Goal: Transaction & Acquisition: Purchase product/service

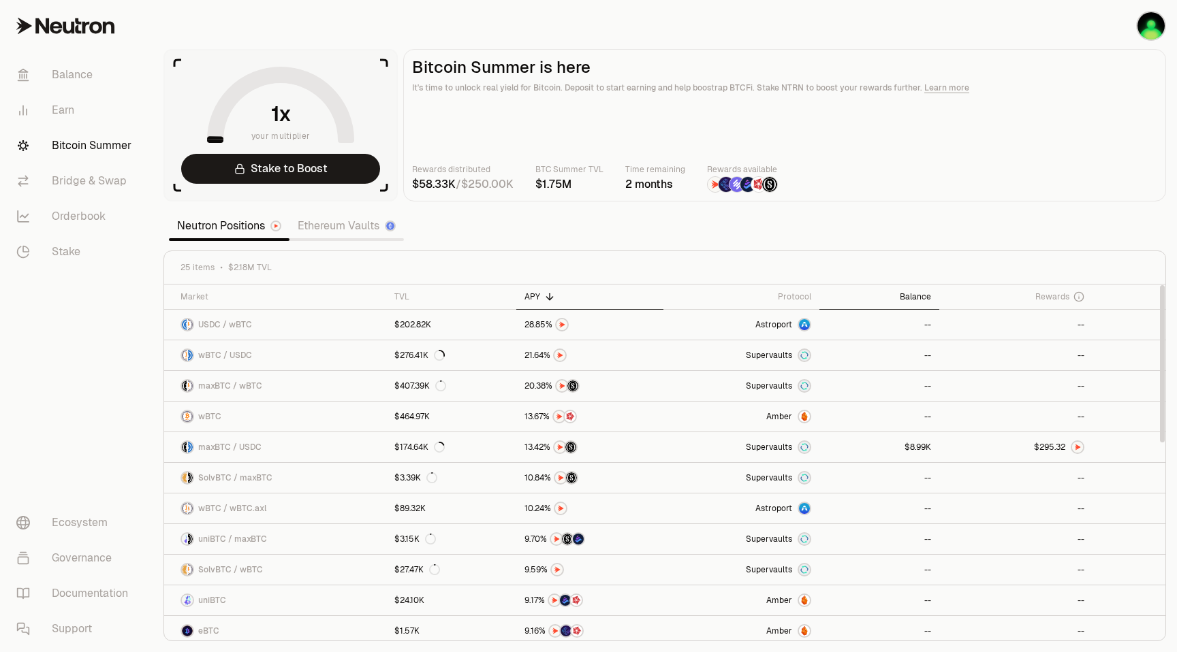
click at [907, 299] on div "Balance" at bounding box center [878, 296] width 103 height 11
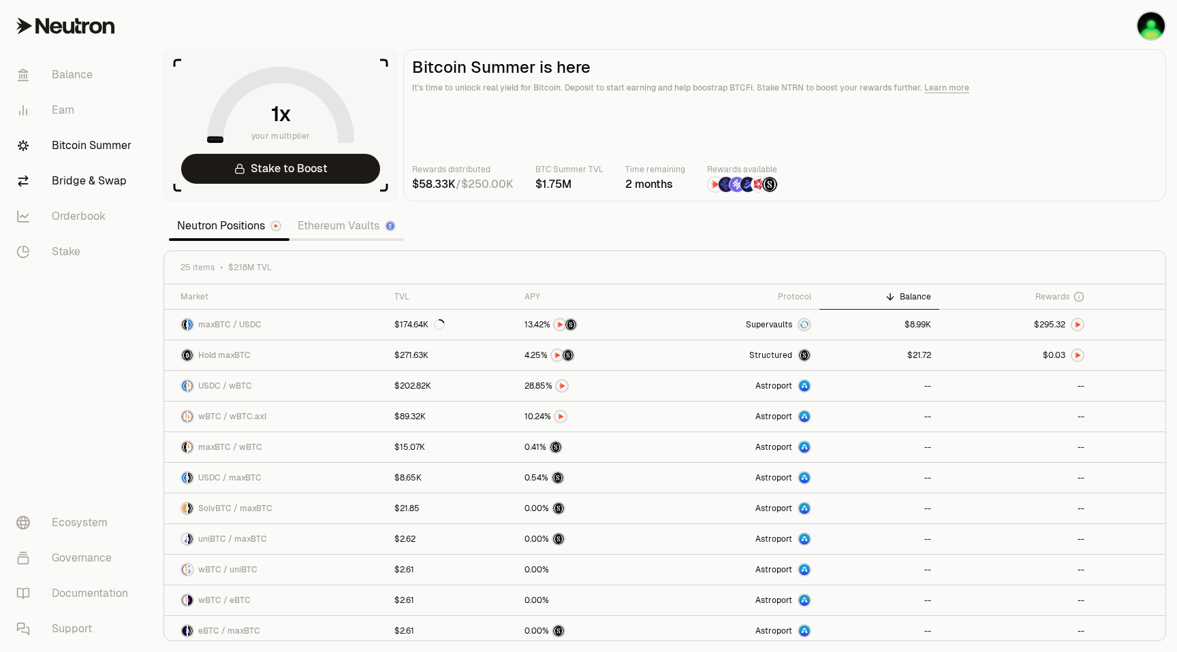
click at [103, 183] on link "Bridge & Swap" at bounding box center [76, 180] width 142 height 35
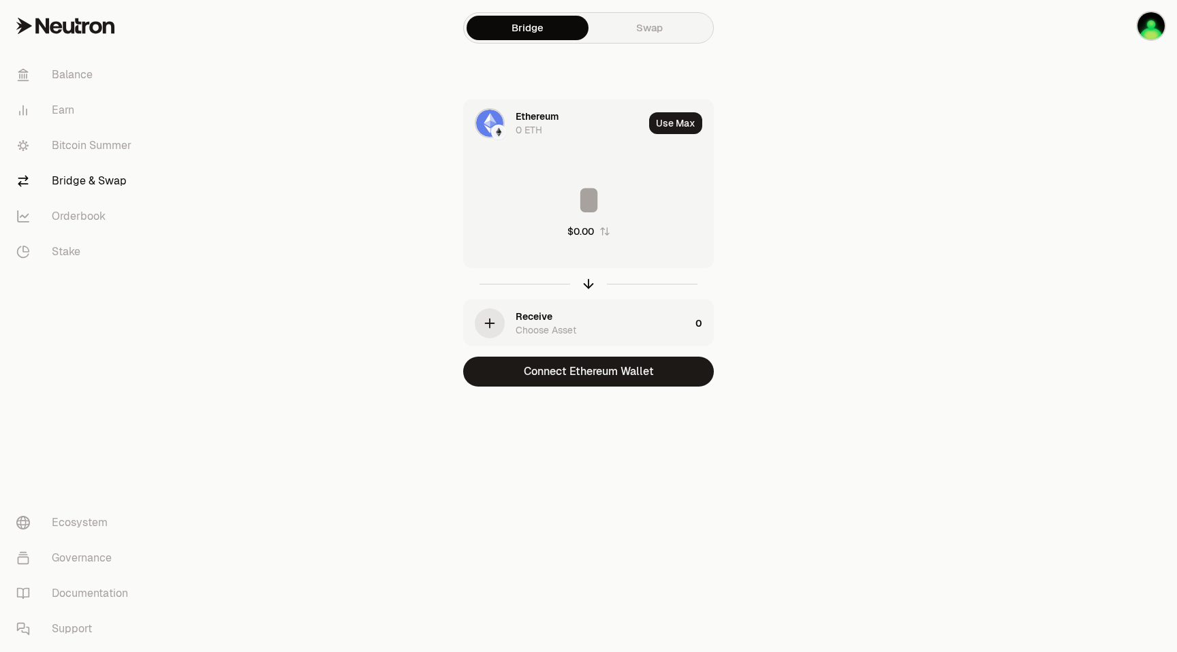
click at [655, 18] on link "Swap" at bounding box center [649, 28] width 122 height 25
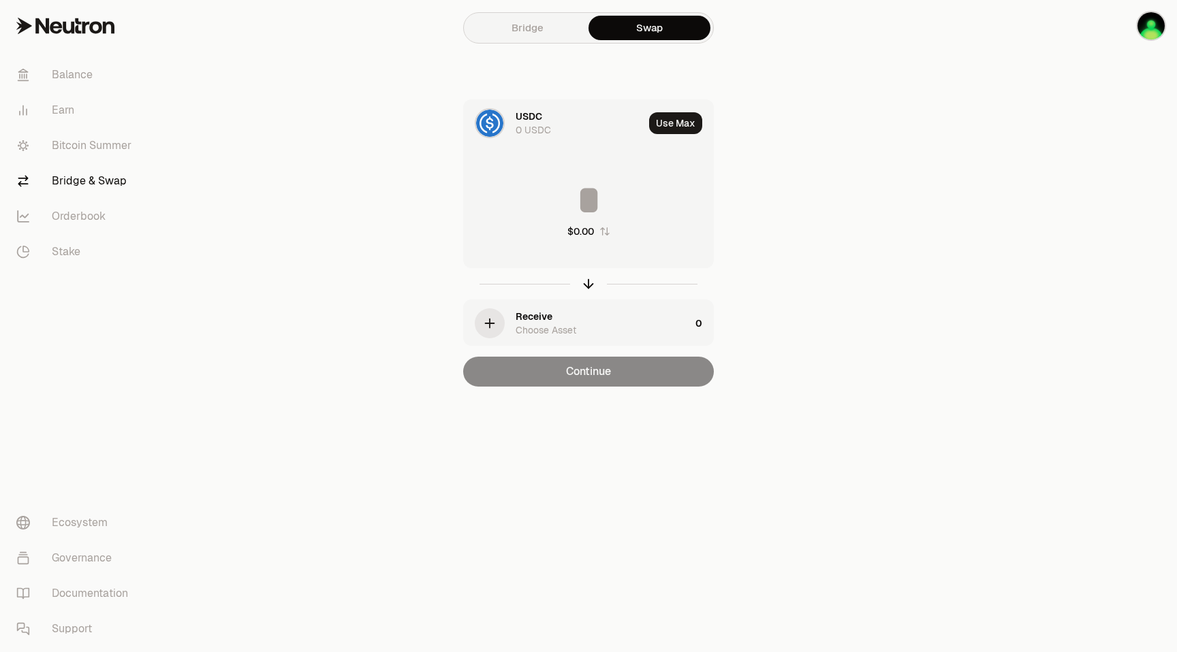
click at [535, 122] on div "USDC" at bounding box center [528, 117] width 27 height 14
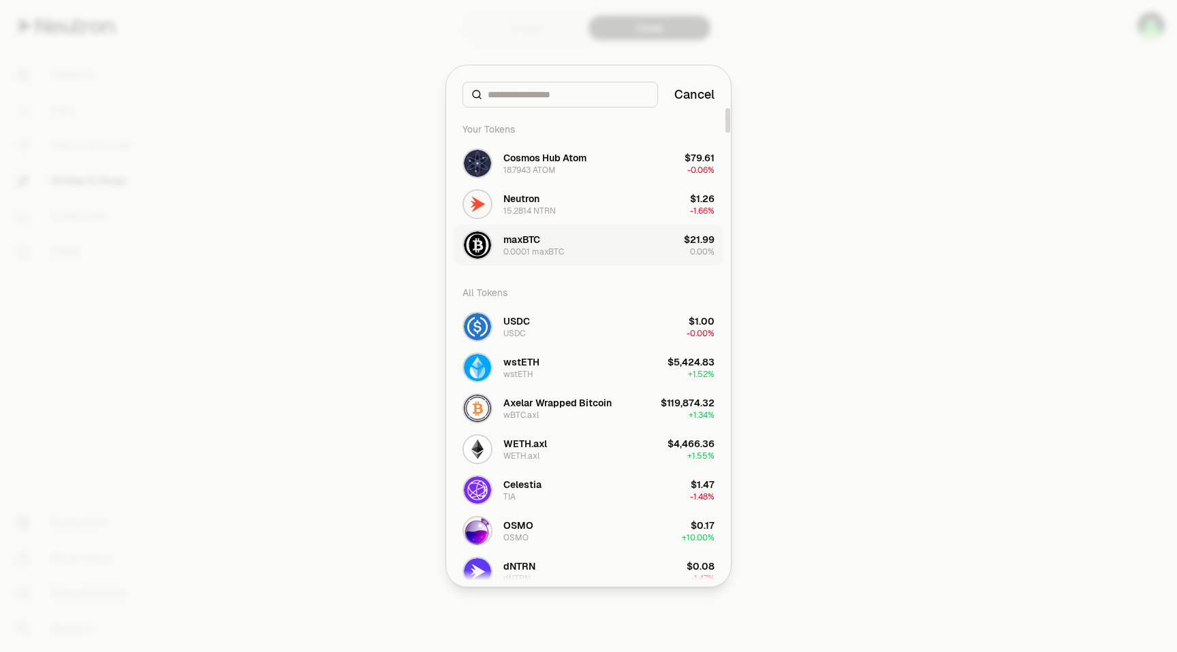
click at [520, 244] on div "maxBTC" at bounding box center [521, 240] width 37 height 14
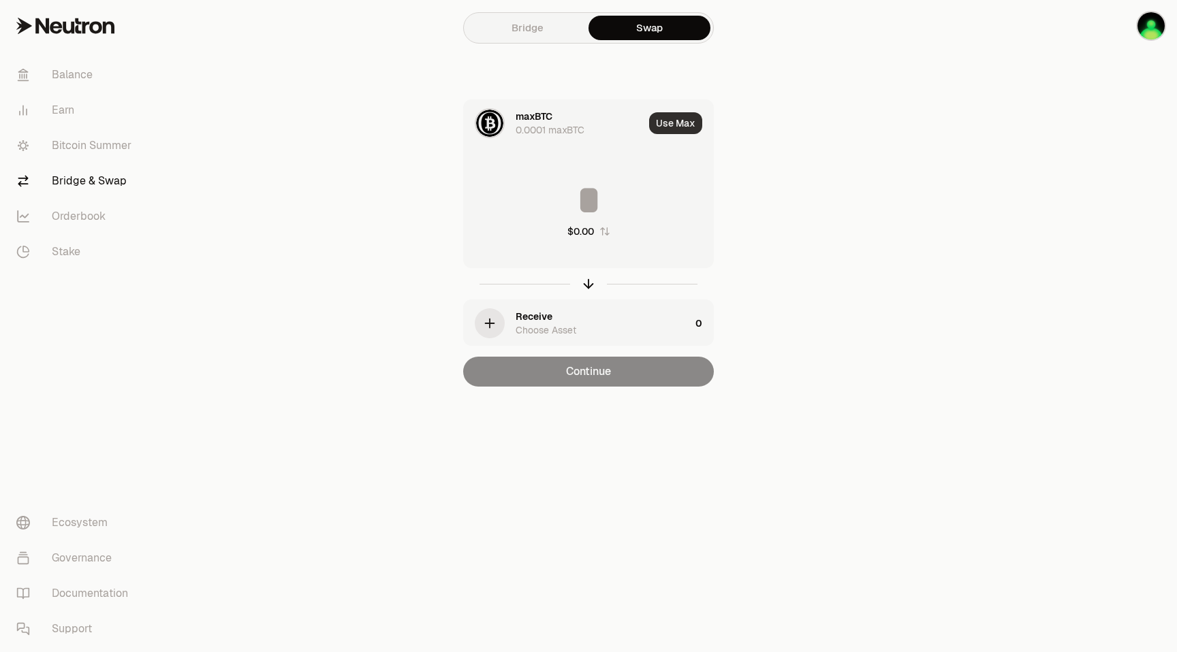
click at [679, 122] on button "Use Max" at bounding box center [675, 123] width 53 height 22
type input "**********"
click at [485, 323] on icon "button" at bounding box center [489, 323] width 9 height 0
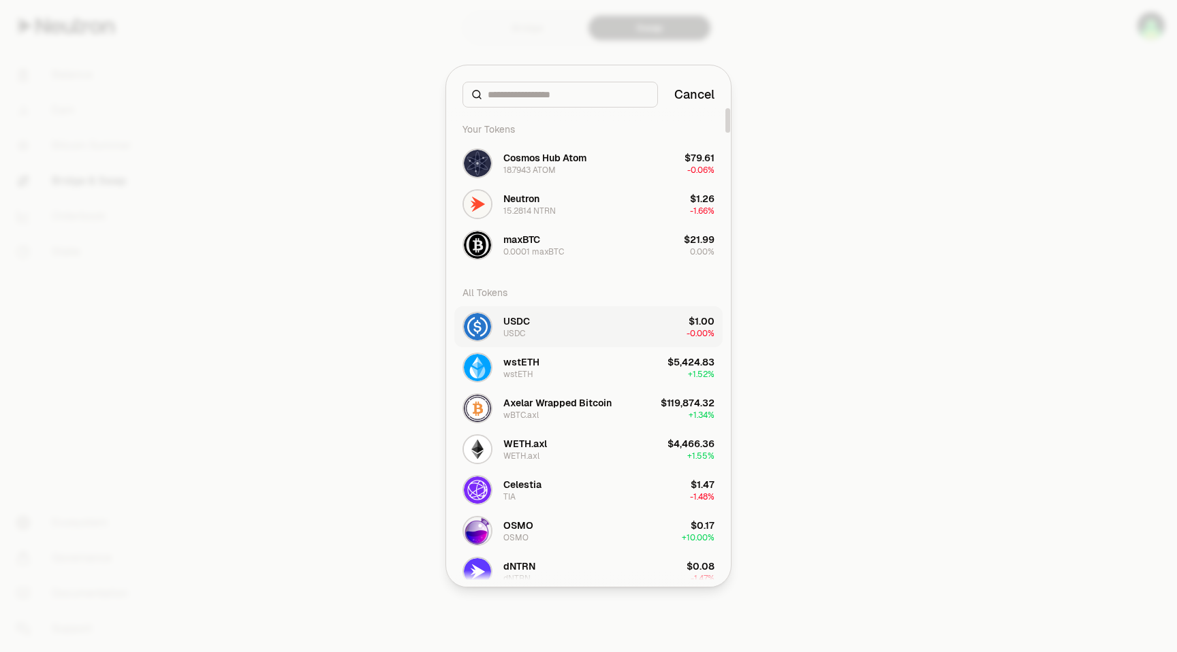
click at [504, 321] on div "USDC" at bounding box center [516, 322] width 27 height 14
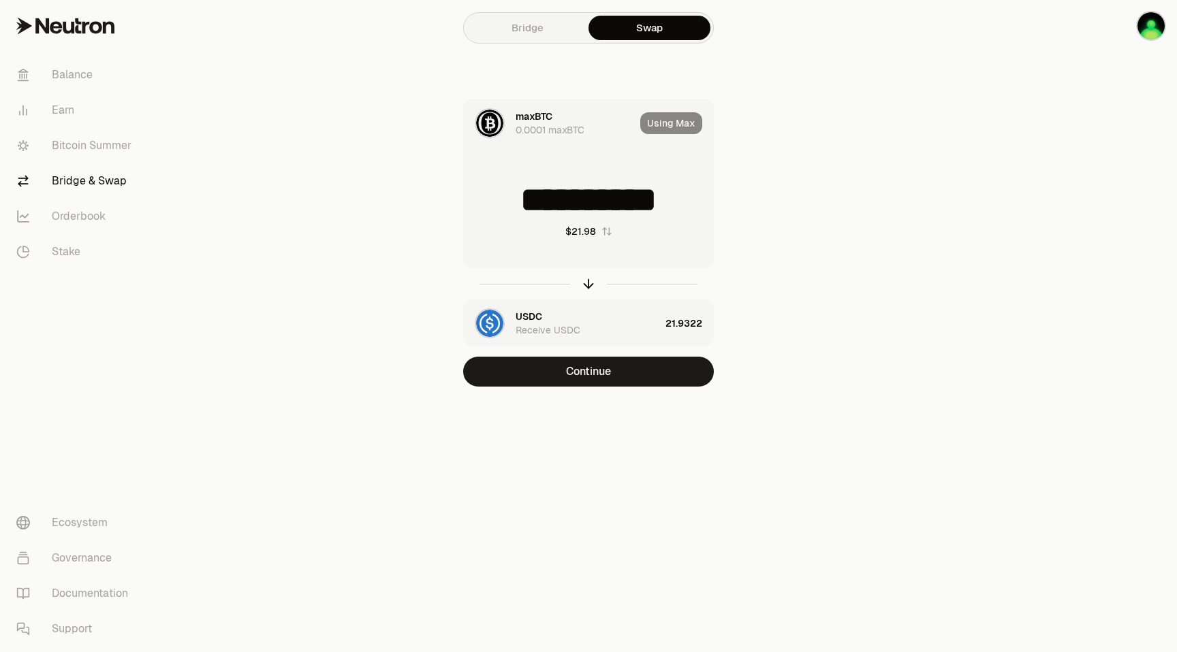
drag, startPoint x: 483, startPoint y: 202, endPoint x: 691, endPoint y: 198, distance: 207.7
click at [691, 198] on input "**********" at bounding box center [588, 200] width 249 height 41
